Goal: Task Accomplishment & Management: Use online tool/utility

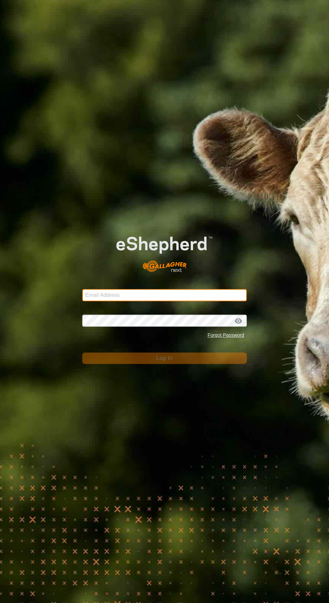
click at [188, 297] on input "Email Address" at bounding box center [164, 295] width 164 height 12
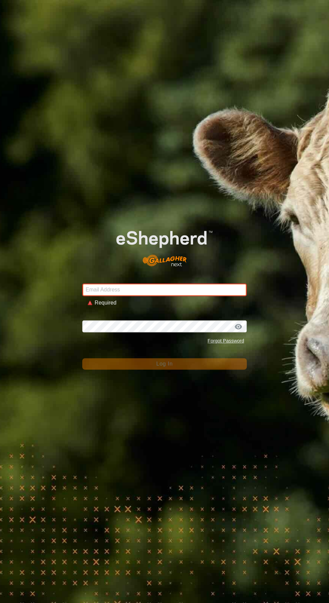
type input "[EMAIL_ADDRESS][DOMAIN_NAME]"
click at [82, 358] on button "Log In" at bounding box center [164, 363] width 164 height 11
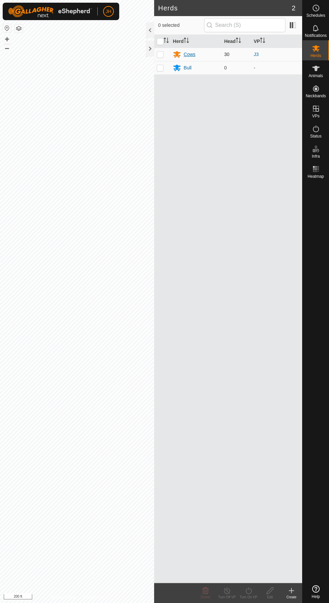
click at [194, 53] on div "Cows" at bounding box center [190, 54] width 12 height 7
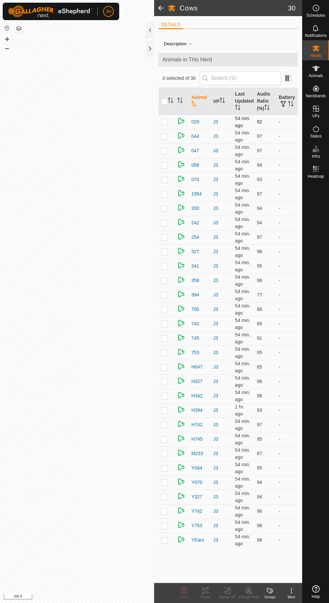
click at [166, 117] on td at bounding box center [166, 122] width 16 height 14
click at [164, 121] on p-checkbox at bounding box center [164, 121] width 7 height 5
checkbox input "true"
click at [164, 136] on p-checkbox at bounding box center [164, 136] width 7 height 5
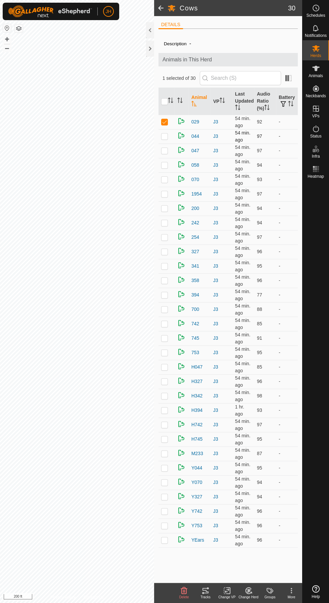
checkbox input "true"
click at [206, 598] on div "Tracks" at bounding box center [205, 597] width 21 height 5
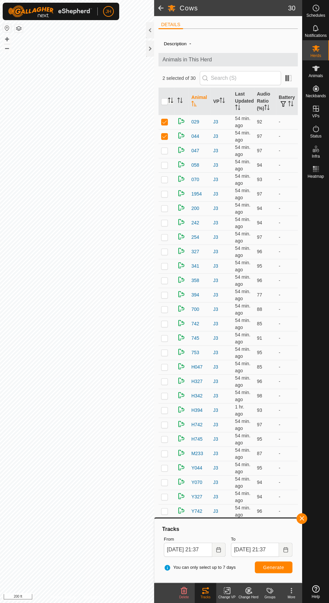
click at [169, 98] on icon "Activate to sort" at bounding box center [169, 100] width 1 height 5
click at [165, 98] on input "checkbox" at bounding box center [164, 101] width 7 height 7
checkbox input "true"
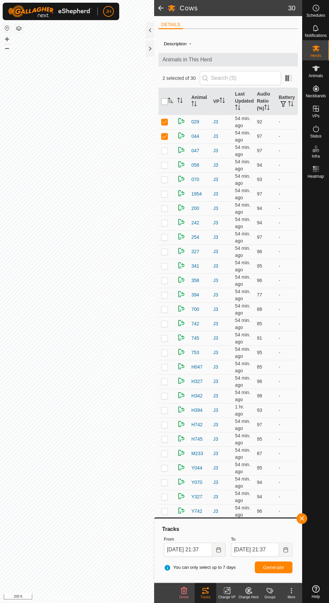
checkbox input "true"
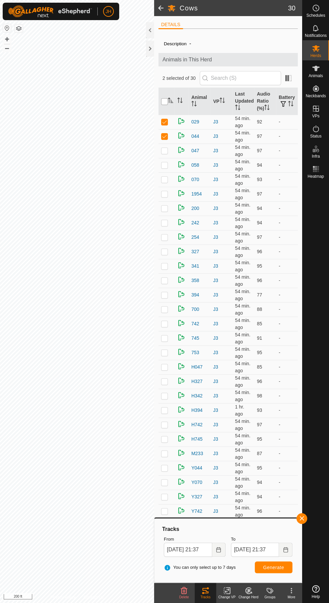
checkbox input "true"
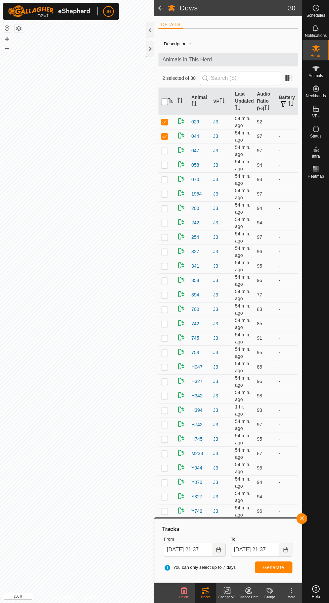
checkbox input "true"
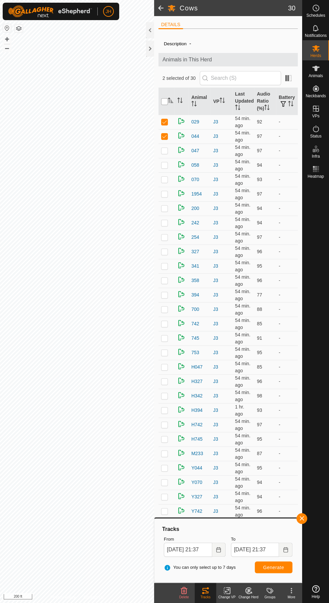
checkbox input "true"
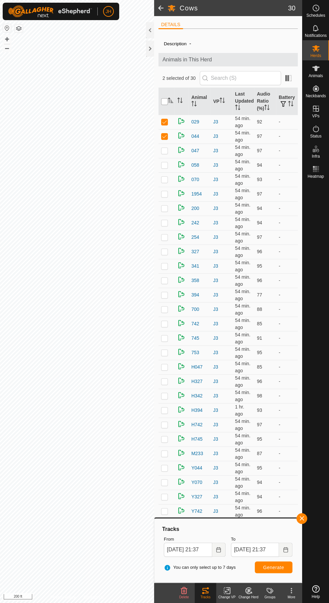
checkbox input "true"
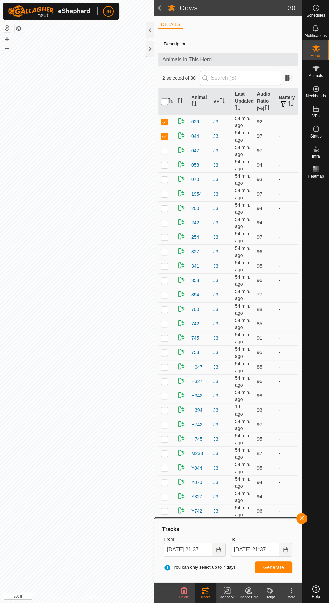
checkbox input "true"
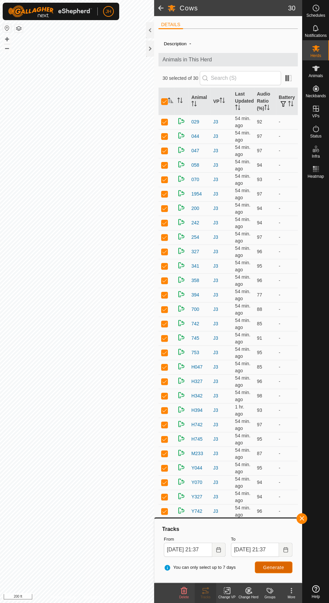
click at [281, 564] on button "Generate" at bounding box center [274, 568] width 38 height 12
click at [148, 47] on div at bounding box center [150, 49] width 8 height 16
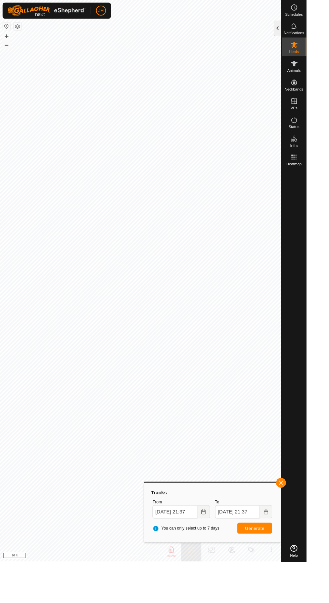
click at [298, 29] on div at bounding box center [298, 30] width 8 height 16
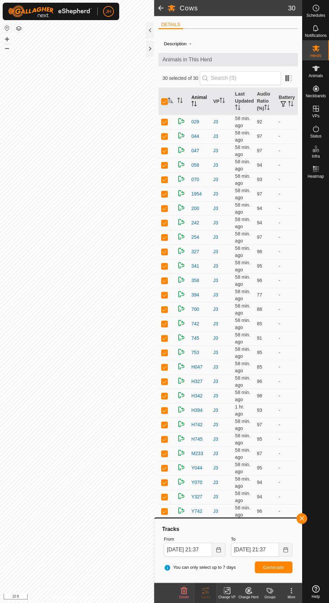
click at [204, 98] on th "Animal" at bounding box center [200, 101] width 22 height 27
click at [202, 95] on th "Animal" at bounding box center [200, 101] width 22 height 27
